Goal: Find specific page/section: Find specific page/section

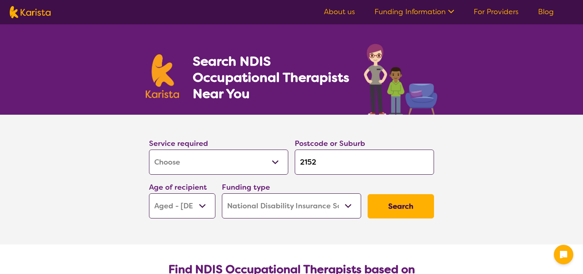
select select "[MEDICAL_DATA]"
select select "AG"
select select "NDIS"
select select "[MEDICAL_DATA]"
select select "AG"
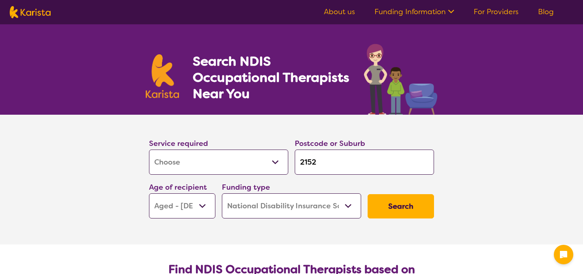
select select "NDIS"
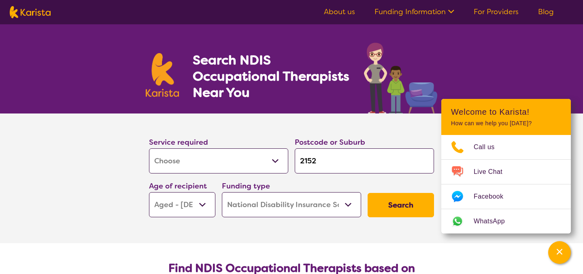
scroll to position [2, 0]
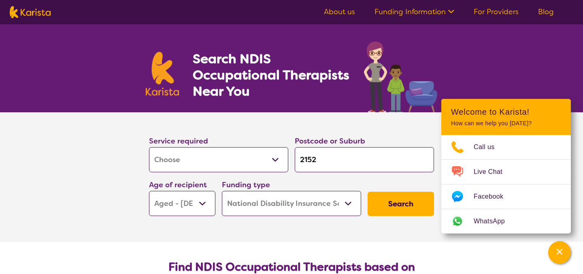
click at [387, 206] on button "Search" at bounding box center [401, 204] width 66 height 24
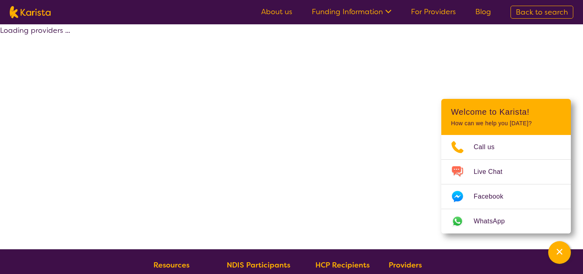
select select "by_score"
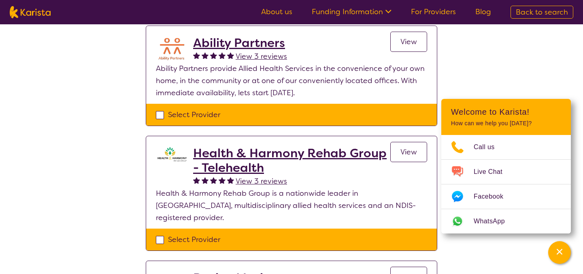
scroll to position [308, 0]
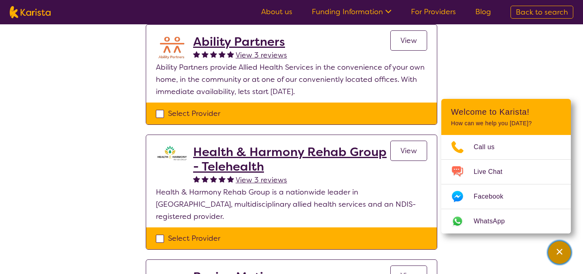
click at [556, 254] on icon "Channel Menu" at bounding box center [560, 251] width 8 height 8
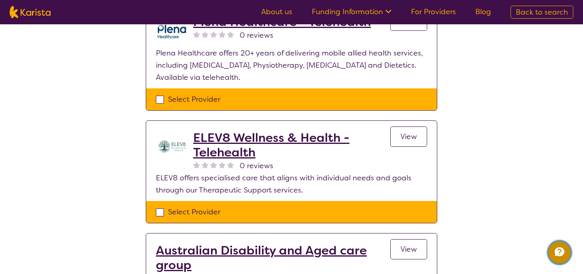
scroll to position [998, 0]
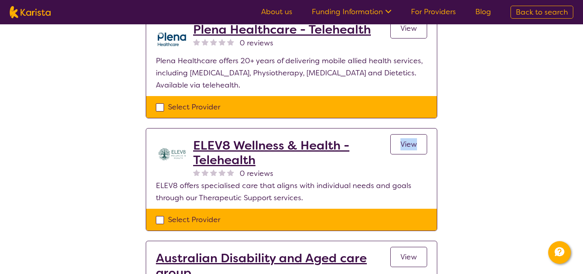
click at [401, 139] on span "View" at bounding box center [408, 144] width 17 height 10
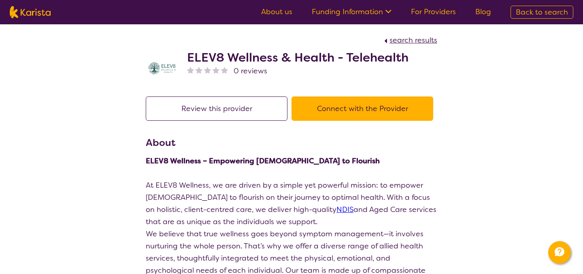
click at [395, 111] on button "Connect with the Provider" at bounding box center [363, 108] width 142 height 24
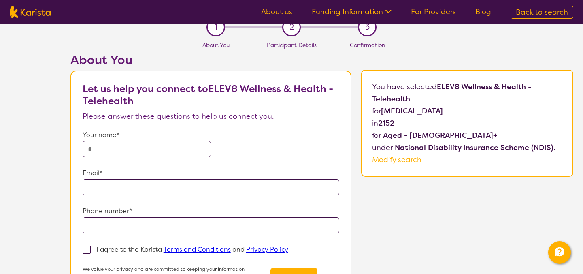
scroll to position [8, 0]
